Goal: Information Seeking & Learning: Learn about a topic

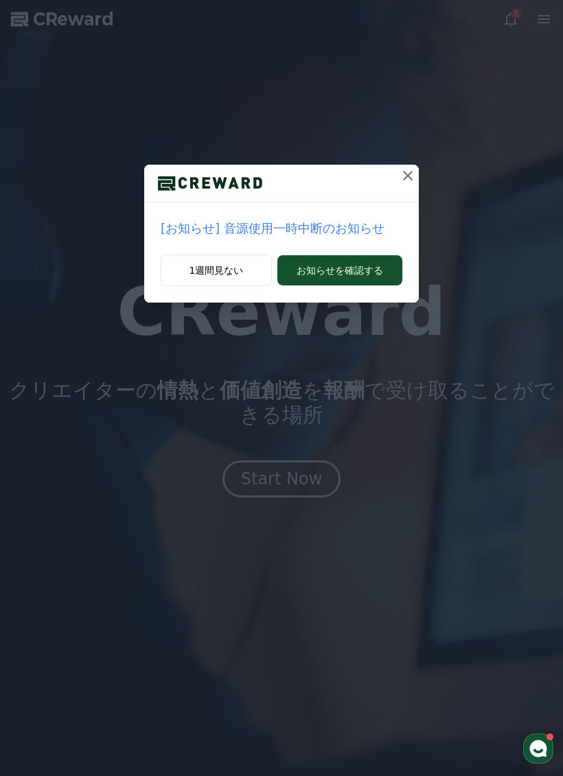
click at [405, 176] on icon at bounding box center [407, 175] width 16 height 16
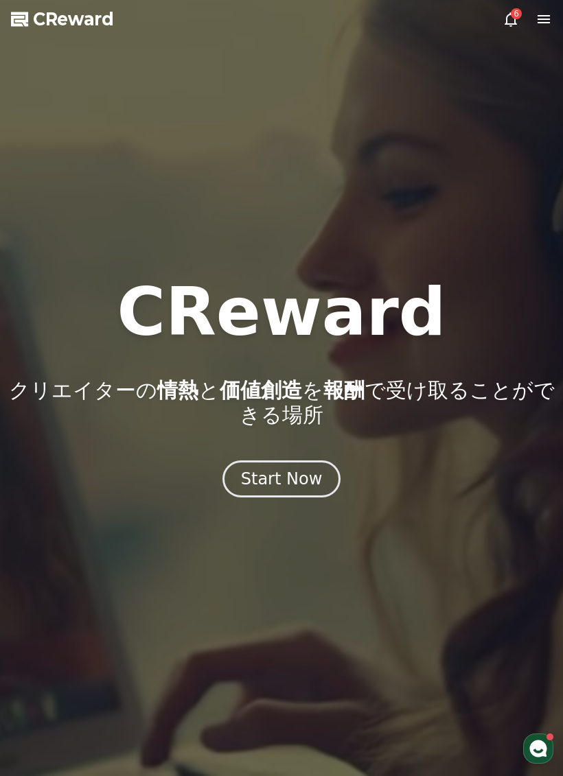
click at [509, 24] on icon at bounding box center [510, 19] width 12 height 14
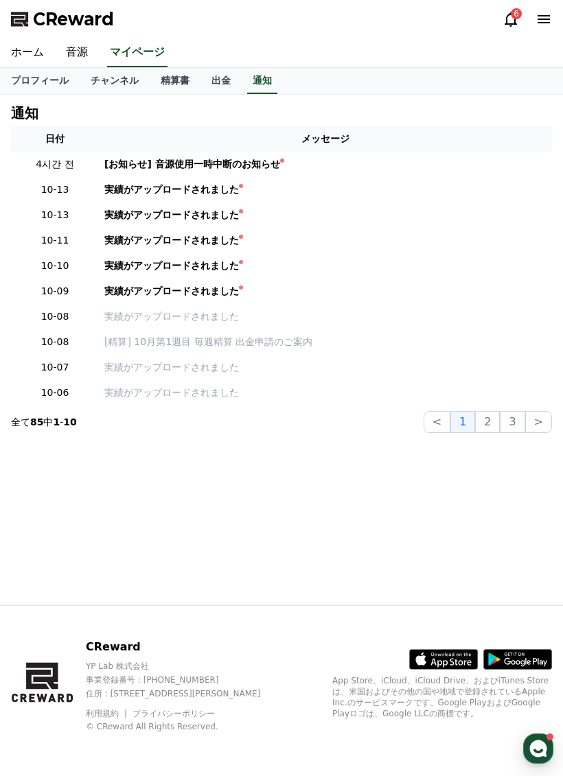
click at [508, 13] on icon at bounding box center [510, 19] width 16 height 16
click at [237, 167] on div "[お知らせ] 音源使用一時中断のお知らせ" at bounding box center [192, 164] width 176 height 14
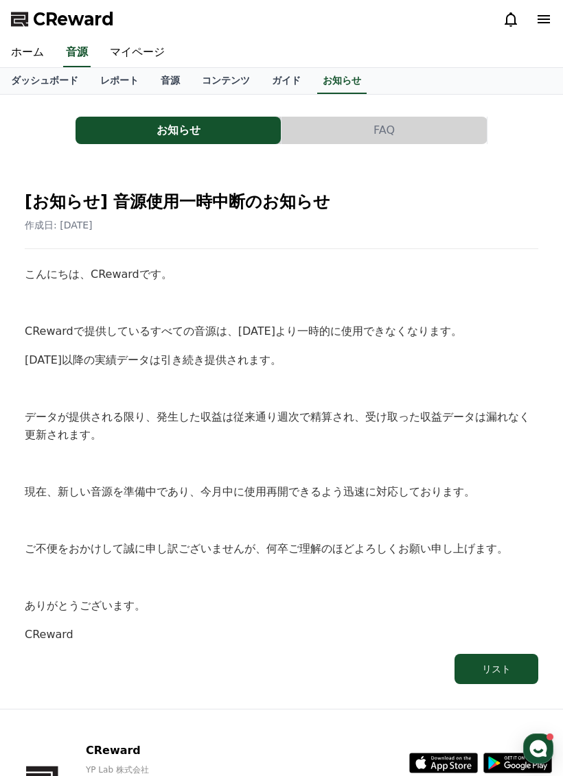
click at [393, 126] on button "FAQ" at bounding box center [383, 130] width 205 height 27
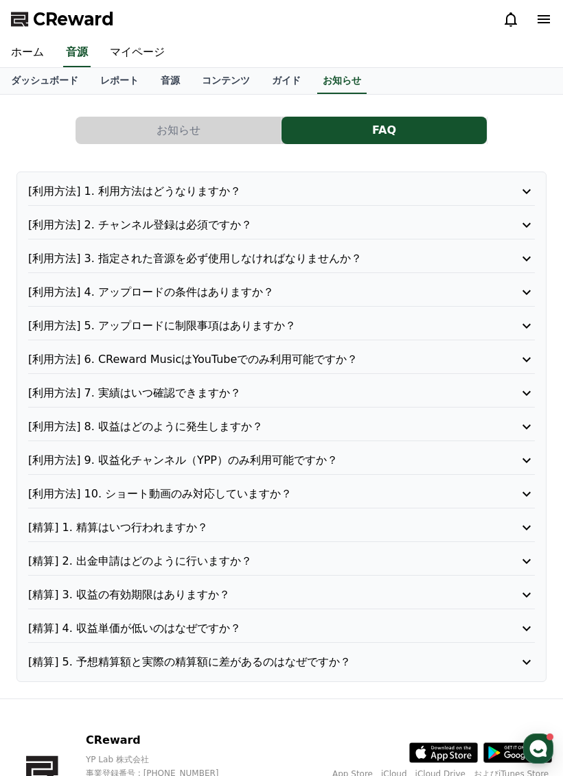
click at [121, 119] on button "お知らせ" at bounding box center [177, 130] width 205 height 27
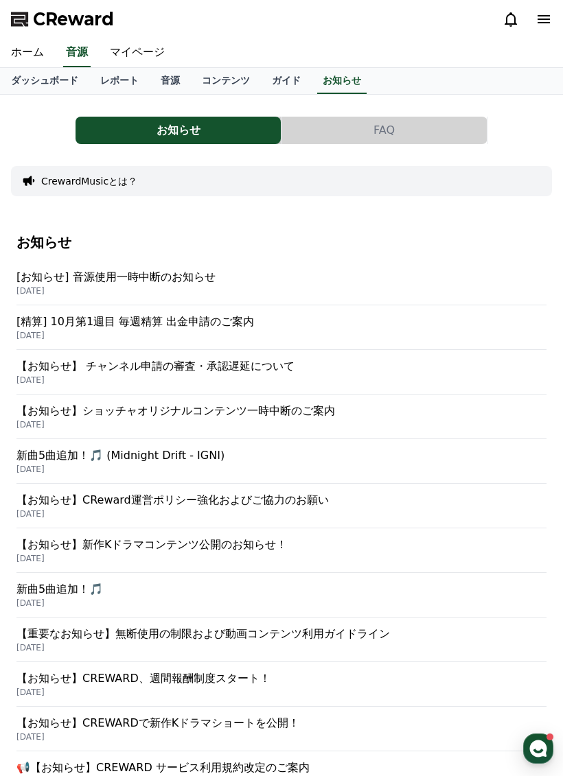
click at [401, 119] on button "FAQ" at bounding box center [383, 130] width 205 height 27
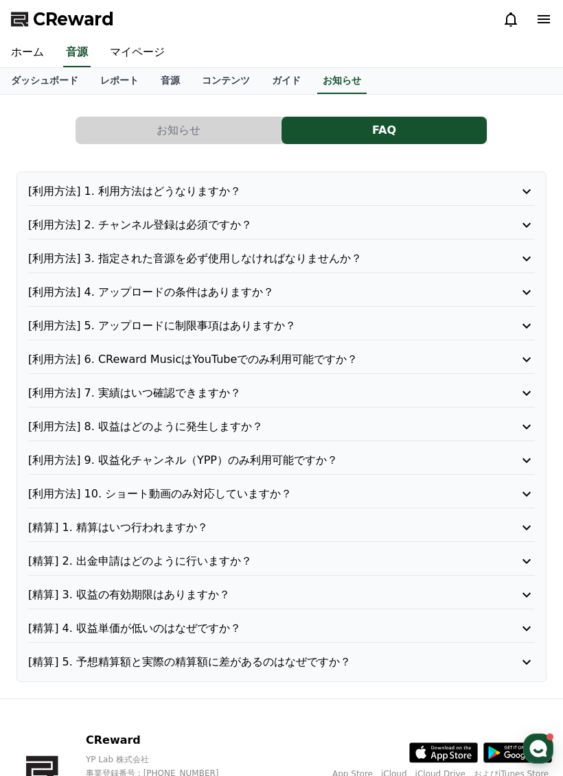
click at [110, 139] on button "お知らせ" at bounding box center [177, 130] width 205 height 27
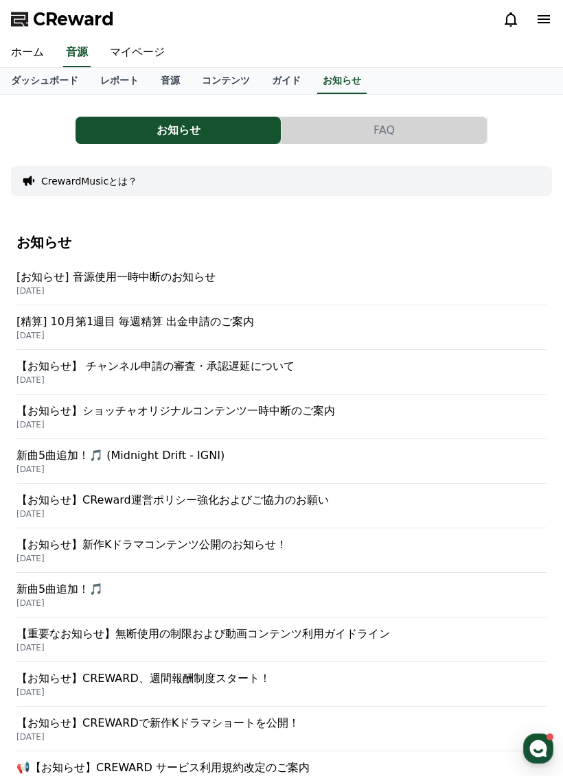
click at [110, 139] on button "お知らせ" at bounding box center [177, 130] width 205 height 27
click at [239, 292] on p "[DATE]" at bounding box center [281, 291] width 530 height 11
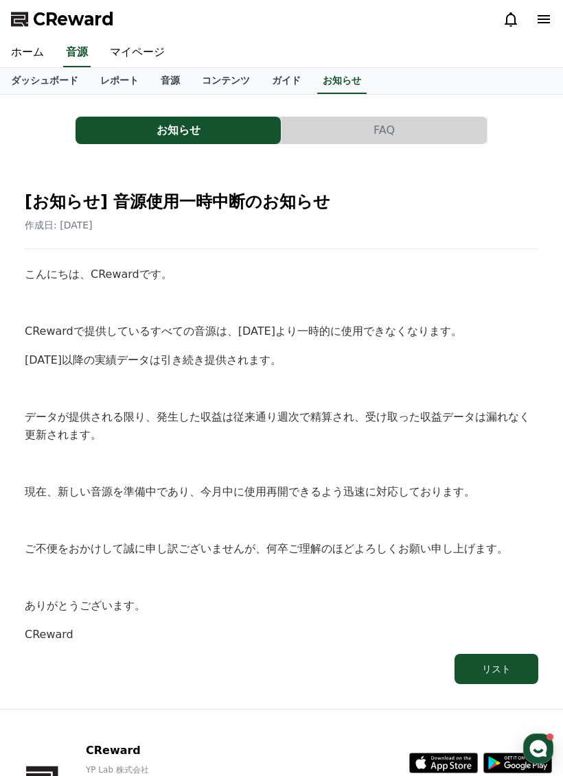
click at [268, 78] on link "ガイド" at bounding box center [286, 81] width 51 height 26
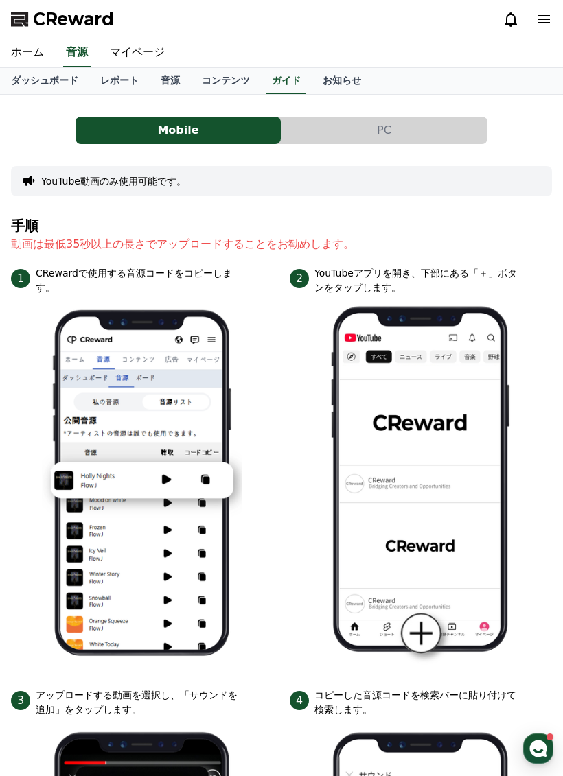
click at [201, 76] on link "コンテンツ" at bounding box center [226, 81] width 70 height 26
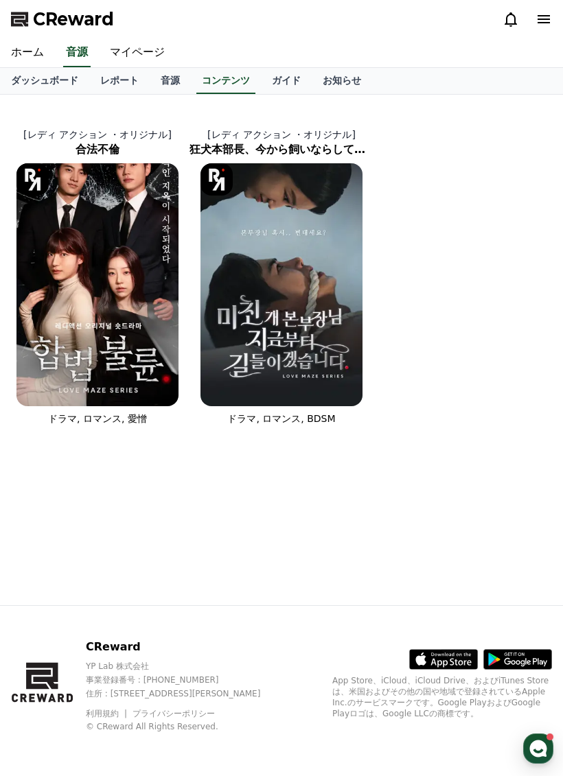
click at [167, 69] on link "音源" at bounding box center [170, 81] width 41 height 26
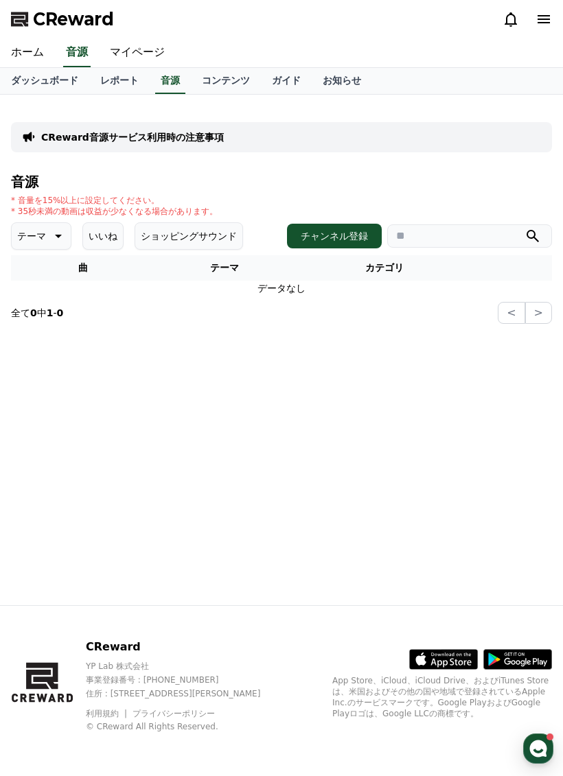
click at [233, 69] on link "コンテンツ" at bounding box center [226, 81] width 70 height 26
